Goal: Task Accomplishment & Management: Complete application form

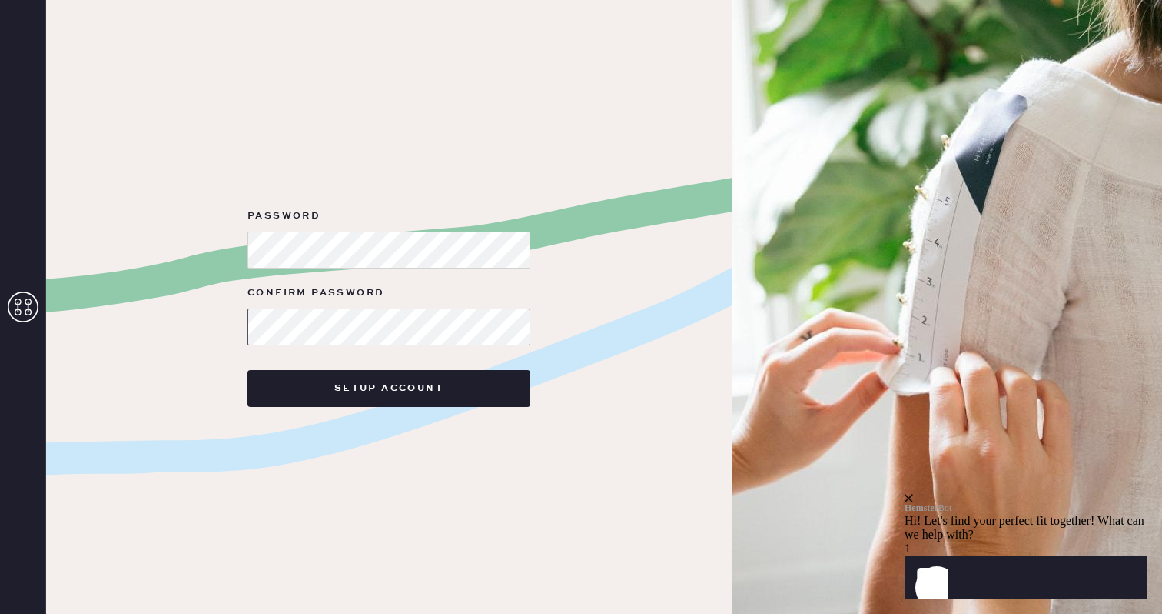
click at [248, 370] on button "Setup Account" at bounding box center [389, 388] width 283 height 37
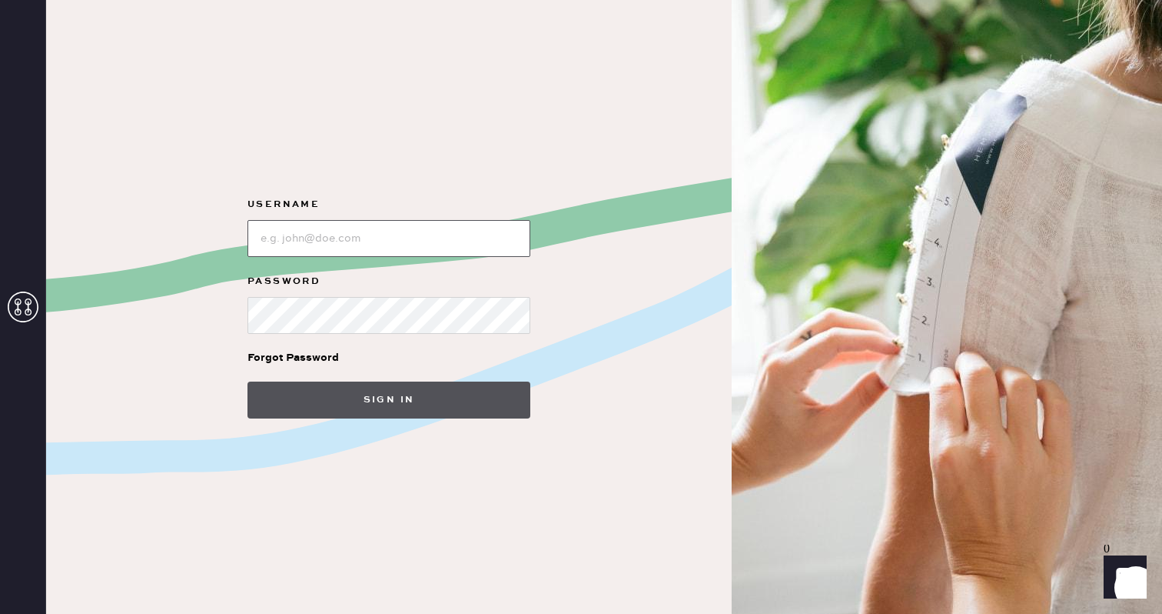
type input "[EMAIL_ADDRESS][DOMAIN_NAME]"
click at [339, 398] on button "Sign in" at bounding box center [389, 399] width 283 height 37
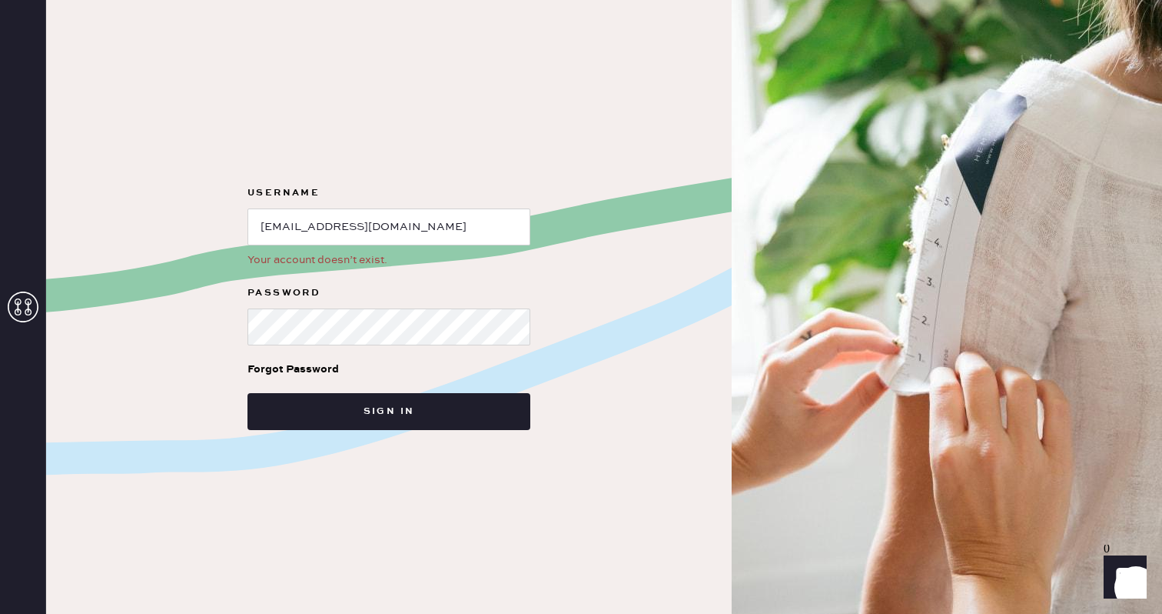
click at [276, 363] on div "Forgot Password" at bounding box center [293, 369] width 91 height 17
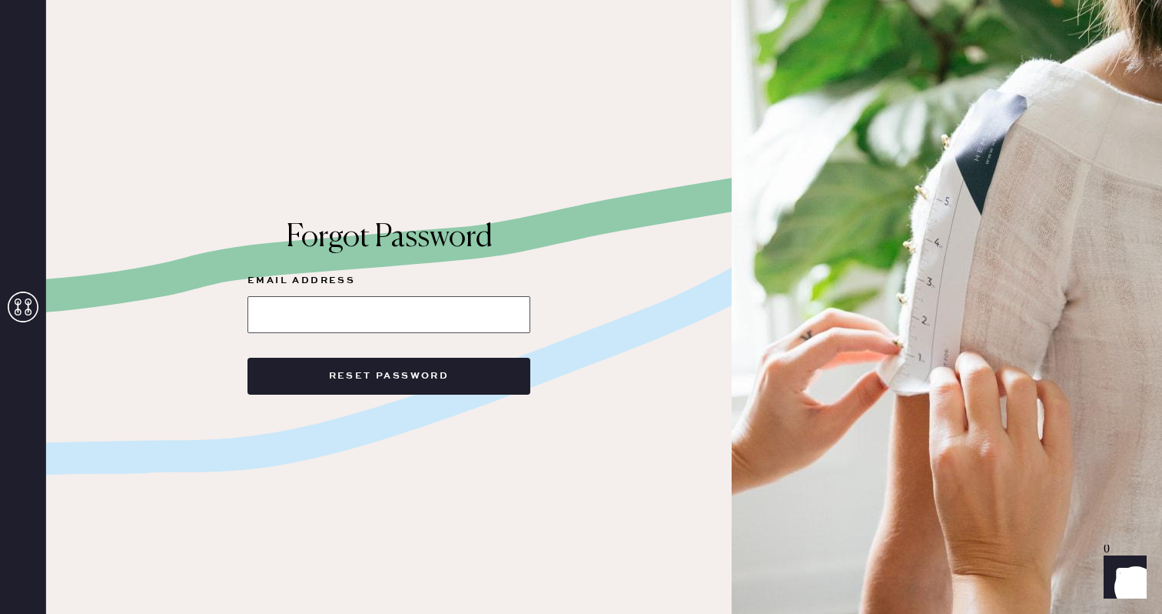
click at [348, 310] on input at bounding box center [389, 314] width 283 height 37
click at [343, 354] on form "Forgot Password Email Address [EMAIL_ADDRESS][DOMAIN_NAME] Reset Password" at bounding box center [389, 306] width 308 height 175
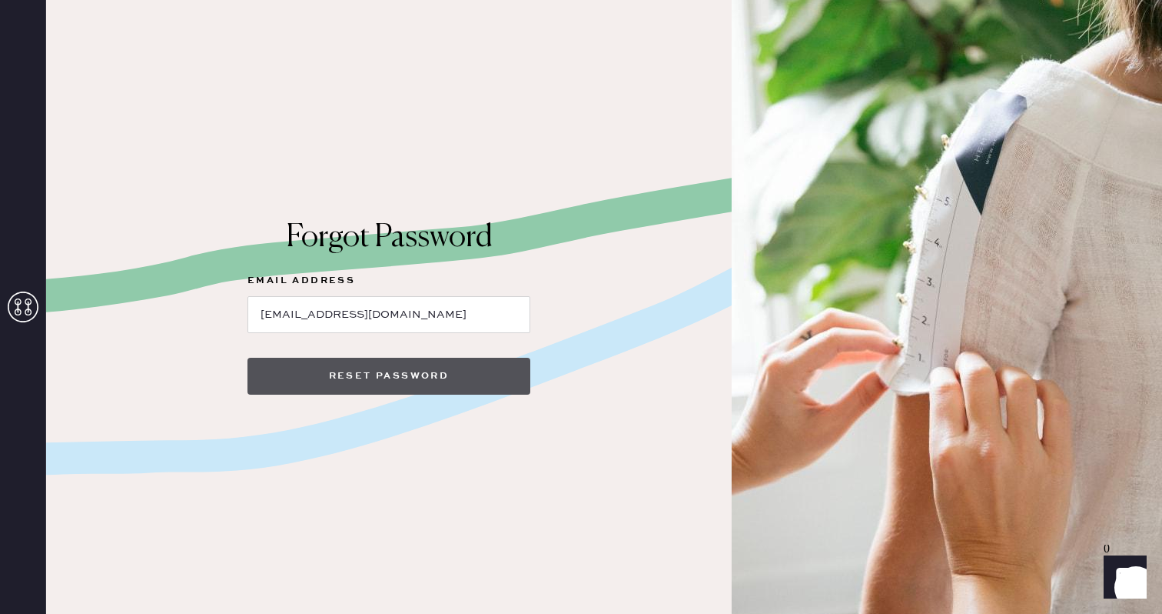
click at [384, 374] on button "Reset Password" at bounding box center [389, 376] width 283 height 37
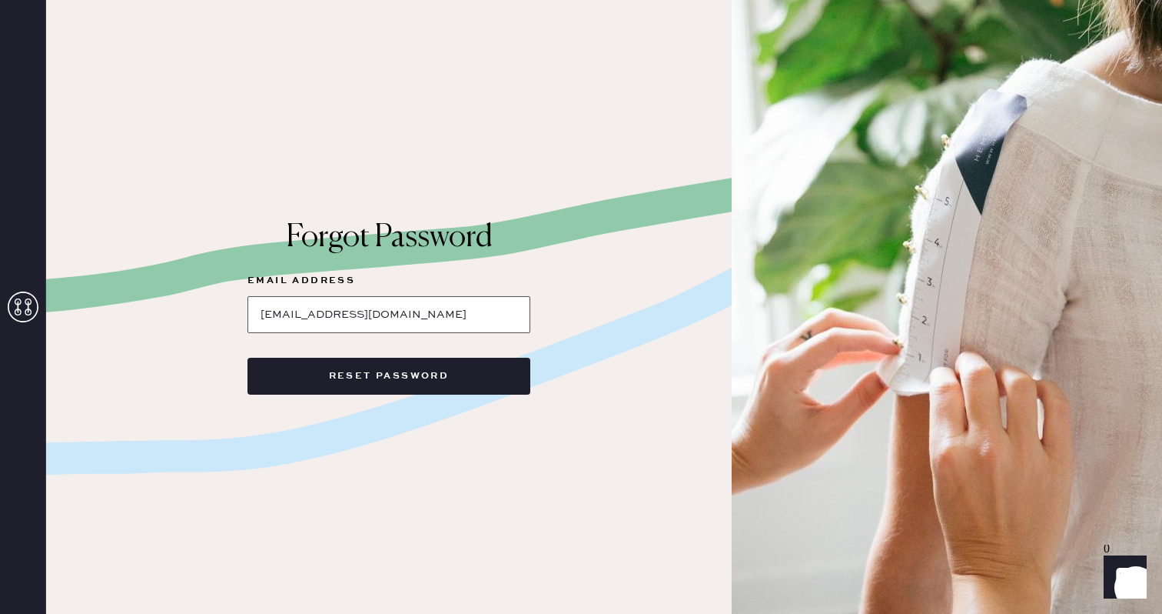
click at [351, 315] on input "[EMAIL_ADDRESS][DOMAIN_NAME]" at bounding box center [389, 314] width 283 height 37
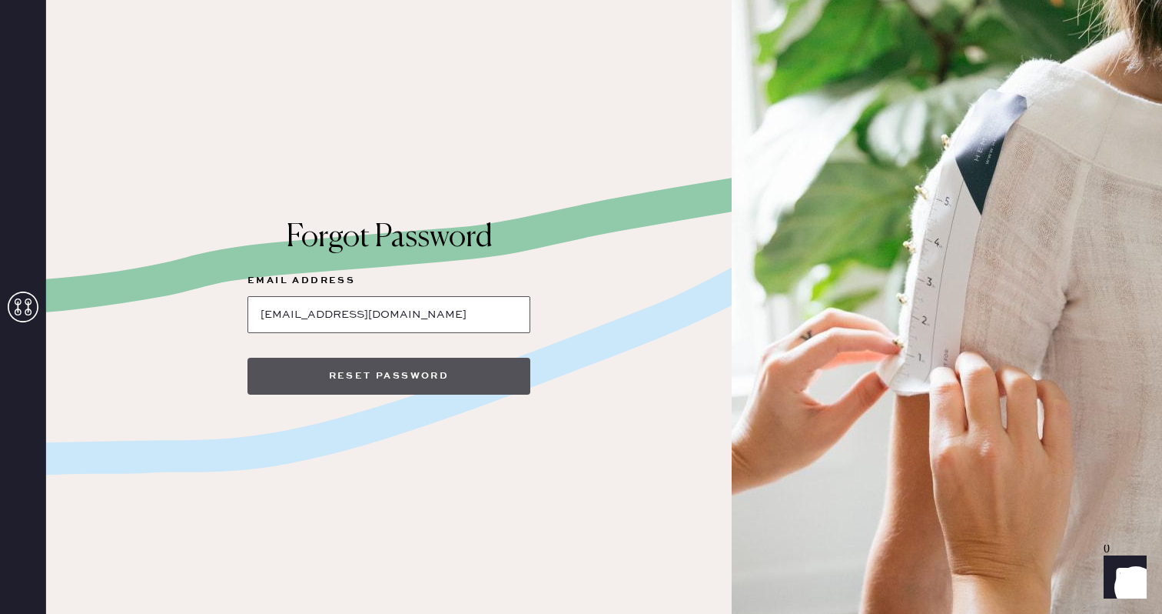
type input "[EMAIL_ADDRESS][DOMAIN_NAME]"
click at [321, 382] on button "Reset Password" at bounding box center [389, 376] width 283 height 37
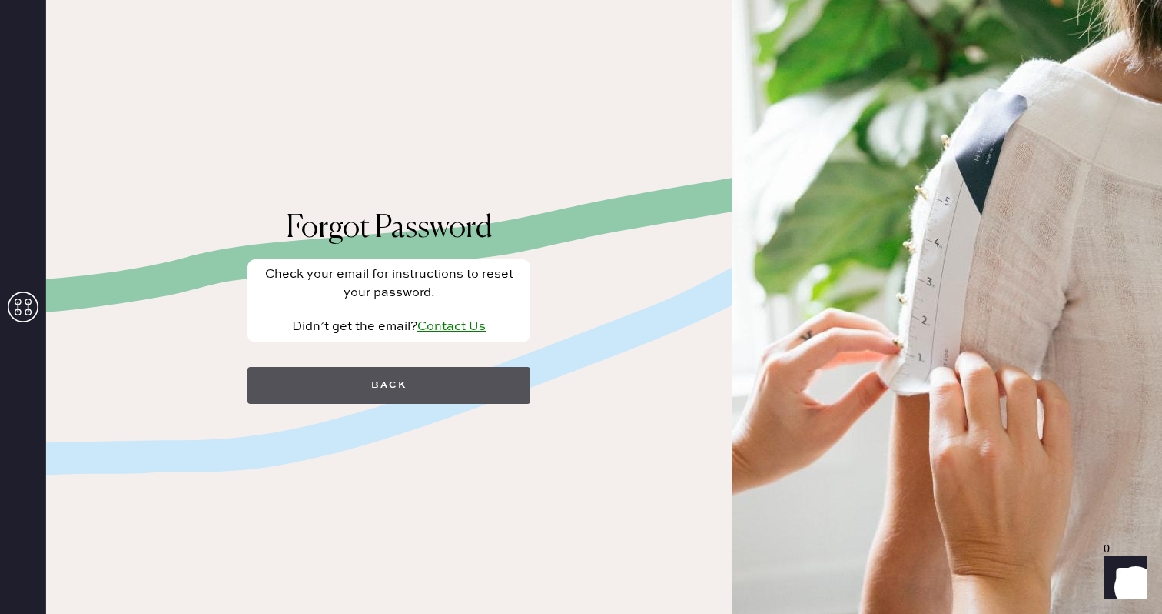
click at [321, 389] on button "Back" at bounding box center [389, 385] width 283 height 37
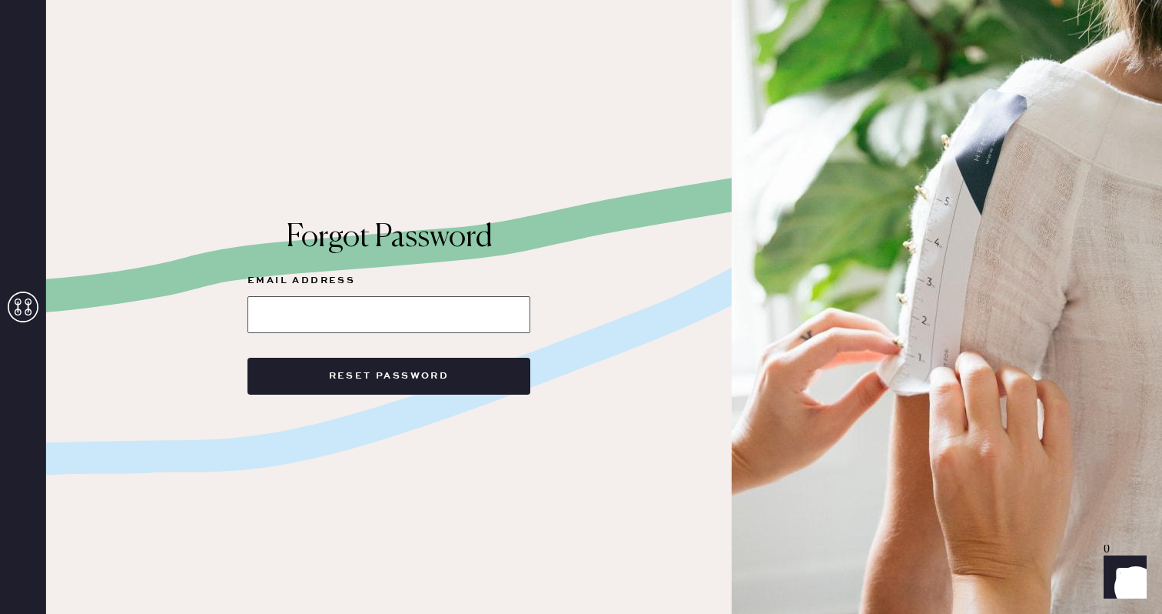
click at [331, 302] on input at bounding box center [389, 314] width 283 height 37
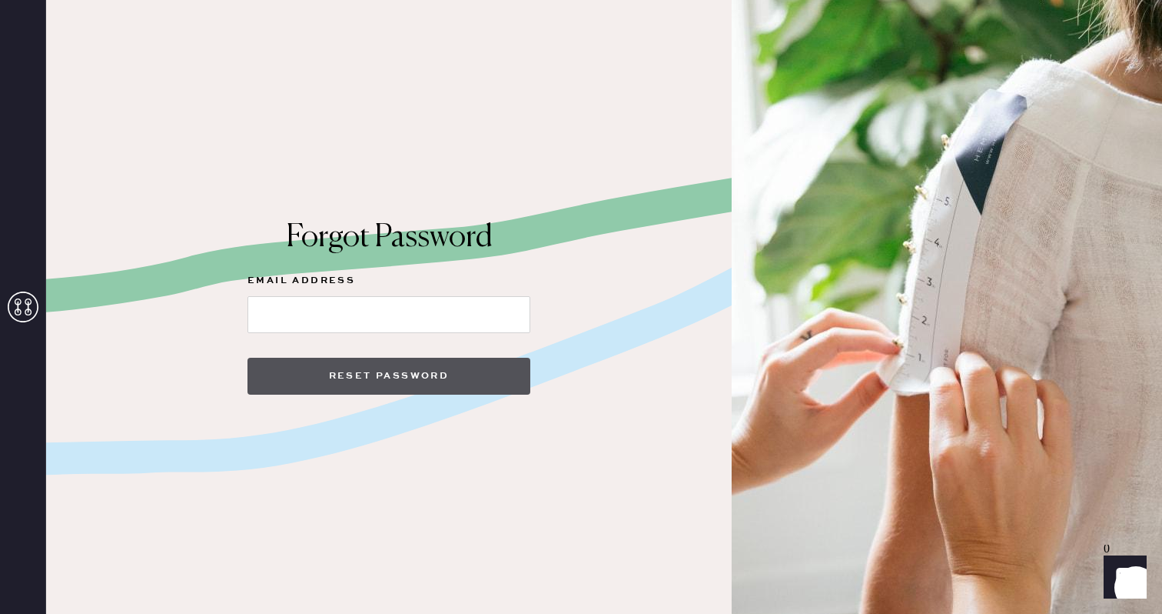
click at [248, 371] on button "Reset Password" at bounding box center [389, 376] width 283 height 37
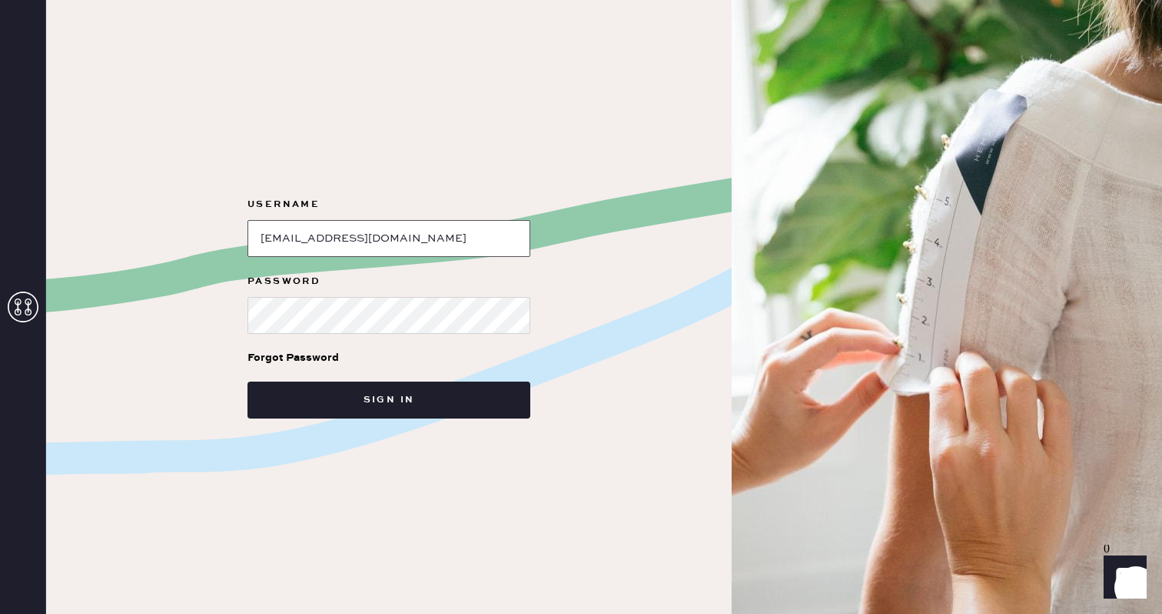
click at [351, 239] on input "loginName" at bounding box center [389, 238] width 283 height 37
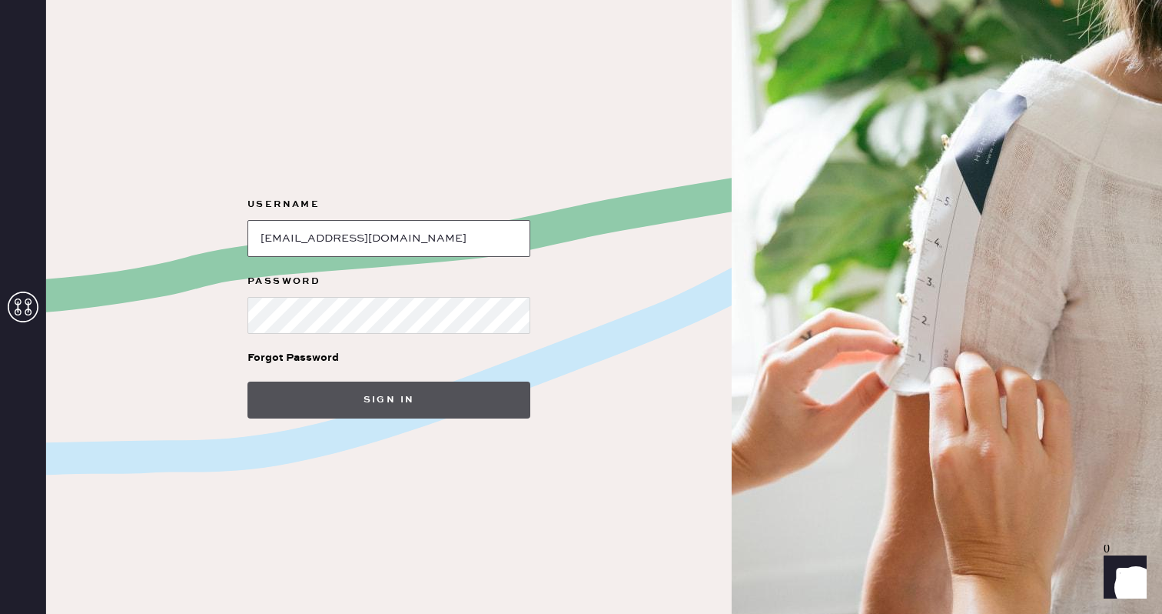
type input "[EMAIL_ADDRESS][DOMAIN_NAME]"
click at [317, 393] on button "Sign in" at bounding box center [389, 399] width 283 height 37
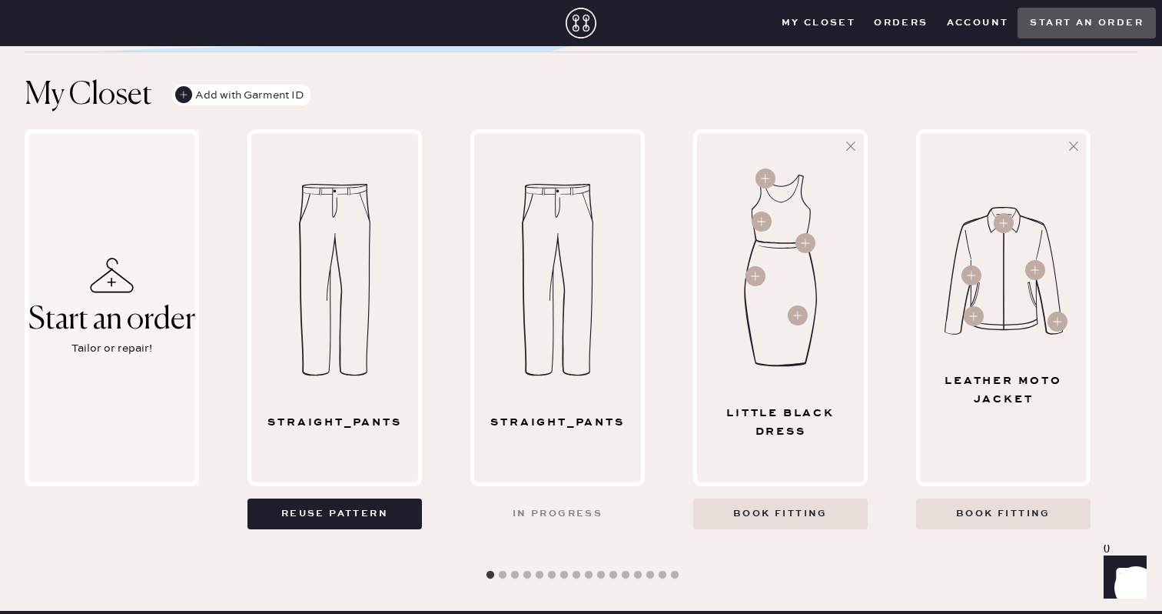
scroll to position [634, 0]
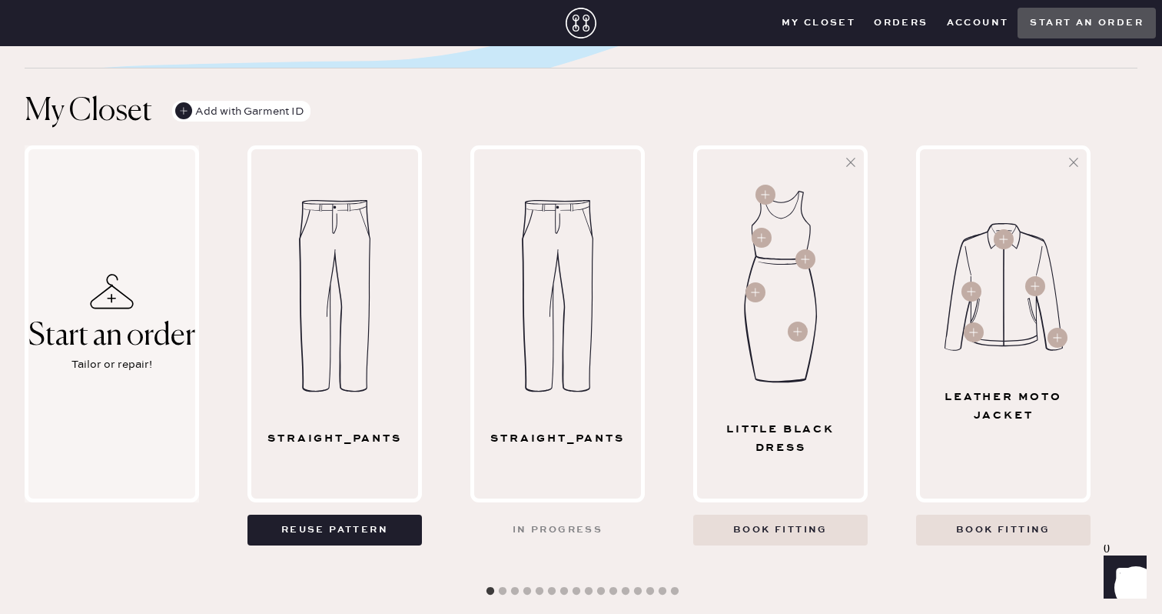
click at [115, 245] on div "Start an order Tailor or repair!" at bounding box center [112, 323] width 175 height 357
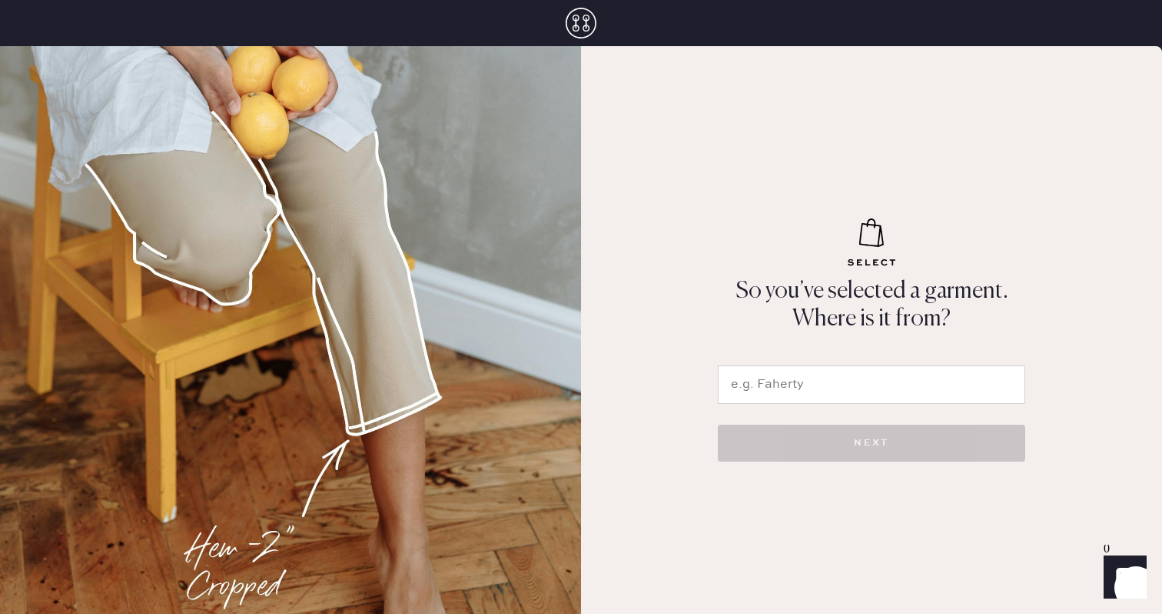
click at [811, 382] on input "text" at bounding box center [872, 384] width 308 height 38
